Goal: Transaction & Acquisition: Purchase product/service

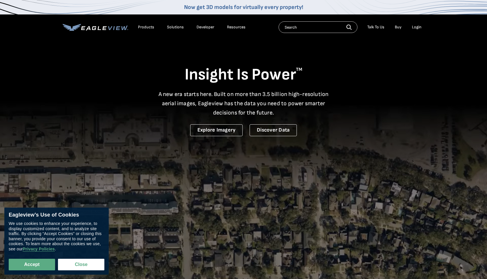
click at [419, 29] on div "Login" at bounding box center [417, 27] width 10 height 5
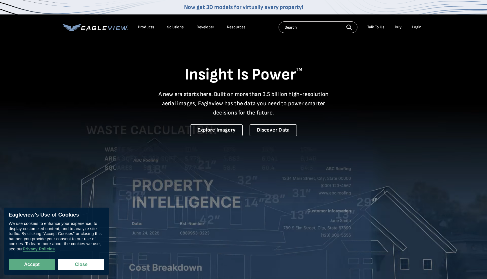
click at [416, 26] on div "Login" at bounding box center [417, 27] width 10 height 5
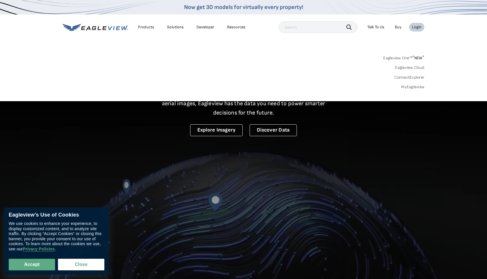
click at [415, 27] on div "Login" at bounding box center [417, 27] width 10 height 5
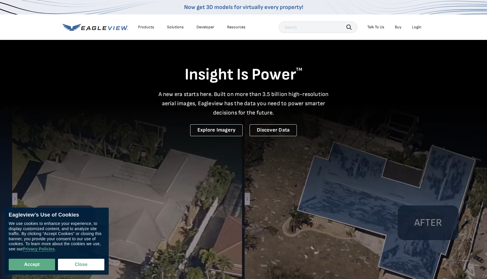
click at [415, 27] on div "Login" at bounding box center [417, 27] width 10 height 5
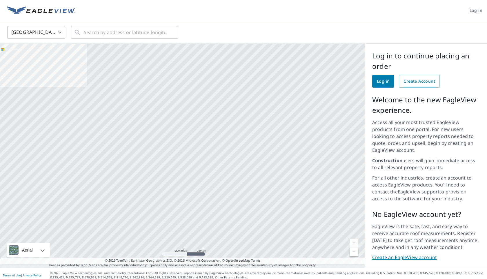
click at [478, 8] on span "Log in" at bounding box center [475, 10] width 13 height 7
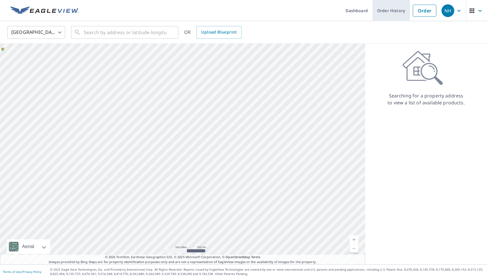
click at [392, 12] on link "Order History" at bounding box center [390, 10] width 37 height 21
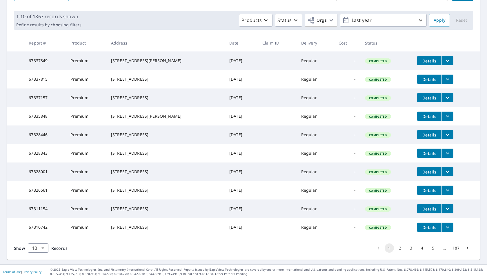
scroll to position [100, 0]
click at [128, 188] on div "[STREET_ADDRESS]" at bounding box center [165, 191] width 109 height 6
click at [426, 188] on span "Details" at bounding box center [428, 191] width 17 height 6
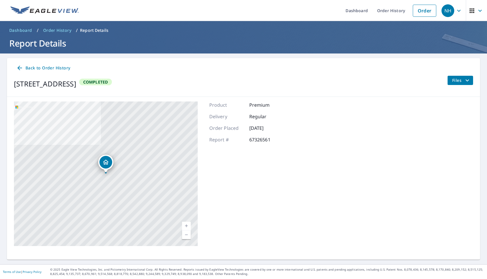
click at [18, 69] on icon at bounding box center [19, 68] width 7 height 7
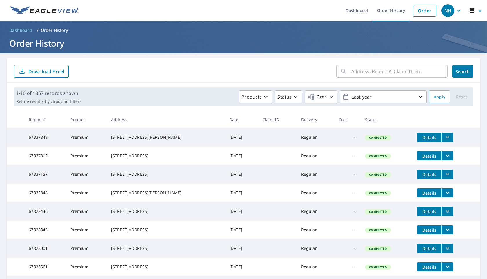
click at [372, 75] on input "text" at bounding box center [399, 71] width 96 height 16
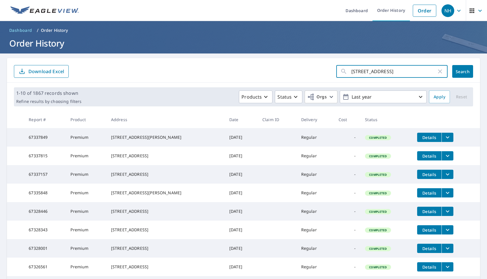
type input "11722 7th ave se"
click at [463, 70] on span "Search" at bounding box center [462, 72] width 12 height 6
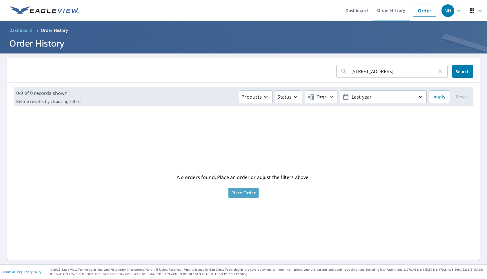
click at [249, 194] on span "Place Order" at bounding box center [243, 193] width 24 height 3
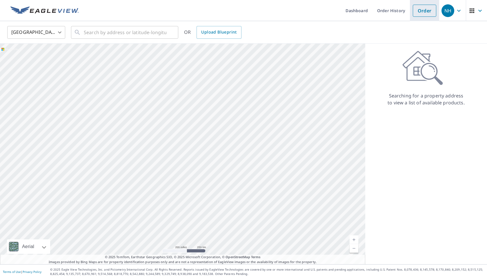
click at [427, 12] on link "Order" at bounding box center [423, 11] width 23 height 12
click at [425, 9] on link "Order" at bounding box center [423, 11] width 23 height 12
click at [428, 5] on link "Order" at bounding box center [423, 11] width 23 height 12
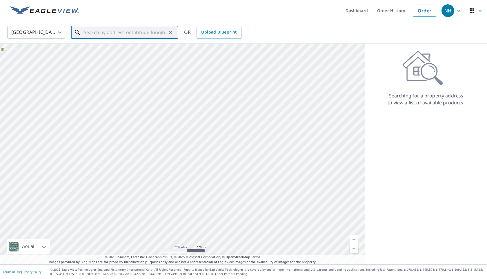
click at [136, 36] on input "text" at bounding box center [125, 32] width 83 height 16
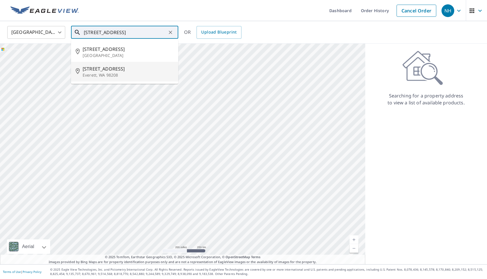
click at [125, 68] on span "11722 7th Ave SE" at bounding box center [128, 68] width 91 height 7
type input "11722 7th Ave SE Everett, WA 98208"
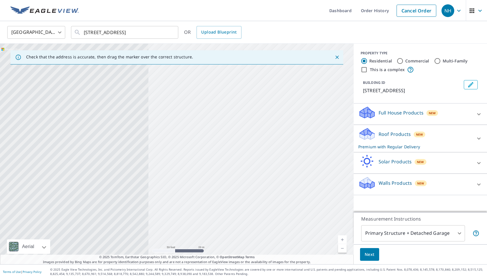
drag, startPoint x: 85, startPoint y: 138, endPoint x: 262, endPoint y: 144, distance: 176.8
click at [263, 147] on div "11722 7th Ave SE Everett, WA 98208" at bounding box center [176, 154] width 353 height 221
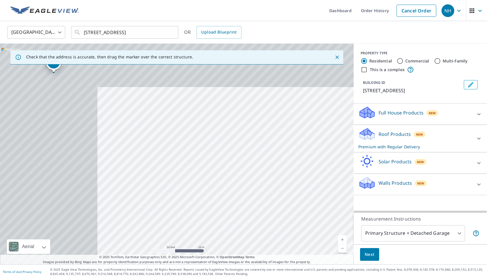
drag, startPoint x: 52, startPoint y: 106, endPoint x: 189, endPoint y: 150, distance: 144.0
click at [189, 150] on div "11722 7th Ave SE Everett, WA 98208" at bounding box center [176, 154] width 353 height 221
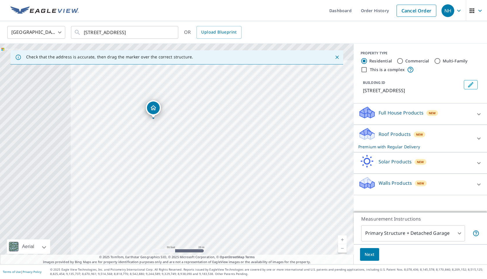
drag, startPoint x: 65, startPoint y: 134, endPoint x: 164, endPoint y: 176, distance: 107.2
click at [164, 176] on div "11722 7th Ave SE Everett, WA 98208" at bounding box center [176, 154] width 353 height 221
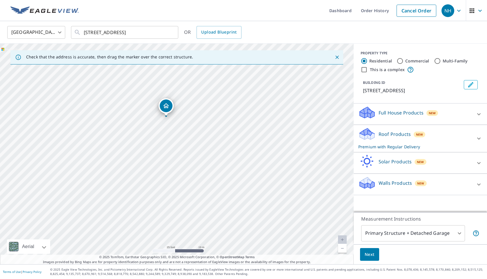
drag, startPoint x: 171, startPoint y: 127, endPoint x: 174, endPoint y: 135, distance: 9.2
click at [174, 135] on div "11722 7th Ave SE Everett, WA 98208" at bounding box center [176, 154] width 353 height 221
click at [374, 256] on button "Next" at bounding box center [369, 255] width 19 height 13
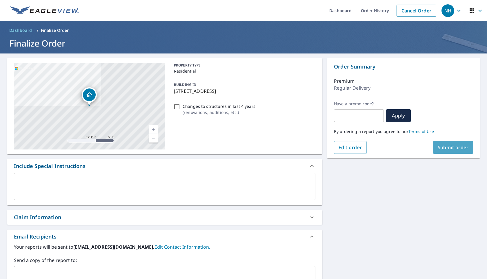
click at [446, 149] on span "Submit order" at bounding box center [452, 148] width 31 height 6
checkbox input "true"
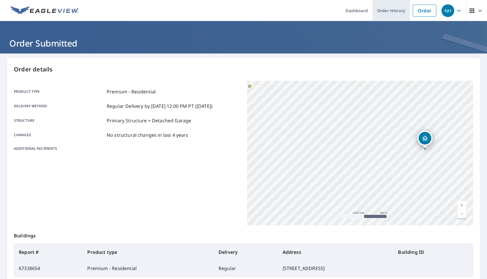
click at [389, 9] on link "Order History" at bounding box center [390, 10] width 37 height 21
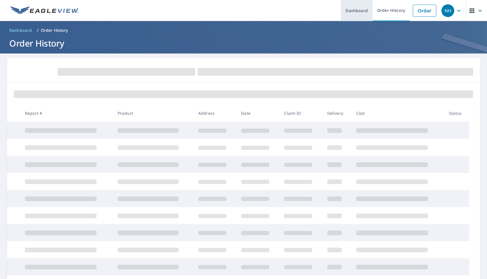
click at [349, 8] on link "Dashboard" at bounding box center [357, 10] width 32 height 21
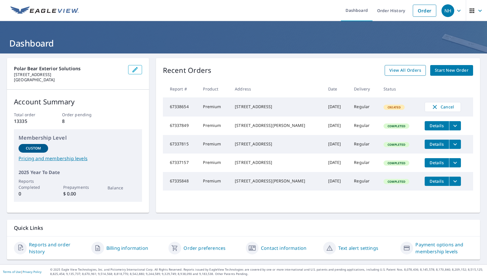
click at [414, 71] on span "View All Orders" at bounding box center [405, 70] width 32 height 7
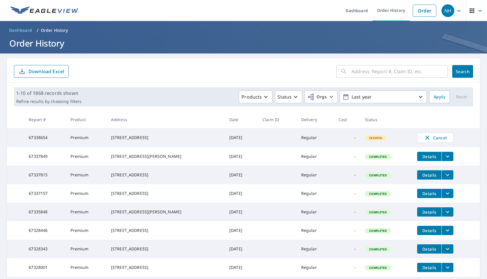
click at [458, 12] on icon "button" at bounding box center [458, 10] width 7 height 7
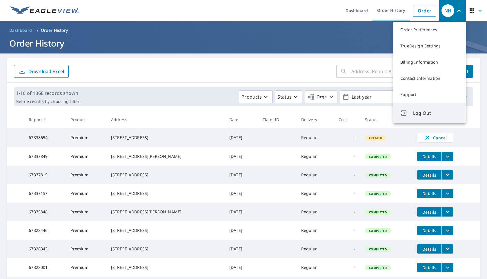
click at [428, 115] on span "Log Out" at bounding box center [436, 113] width 46 height 7
